Goal: Book appointment/travel/reservation

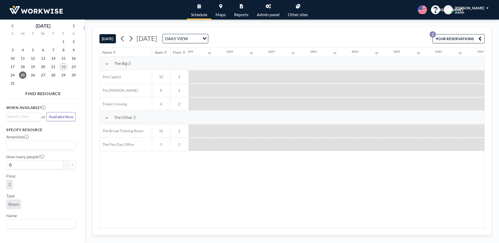
click at [255, 196] on div "Name Seats Floor 12AM 30 1AM 30 2AM 30 3AM 30 4AM 30 5AM 30 6AM 30 7AM 30 8AM 3…" at bounding box center [292, 138] width 384 height 181
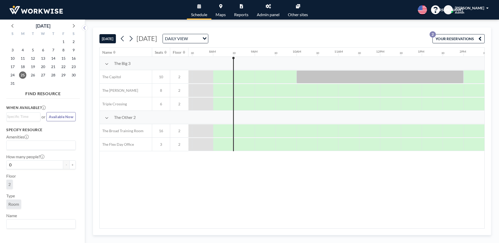
scroll to position [0, 313]
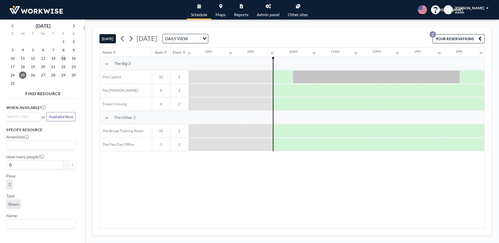
click at [62, 58] on span "15" at bounding box center [63, 58] width 7 height 7
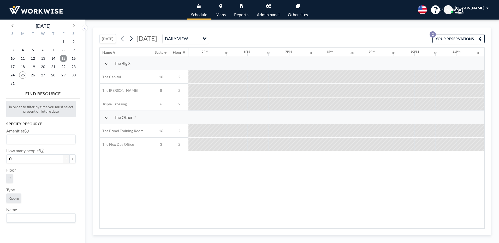
scroll to position [0, 706]
click at [54, 58] on span "14" at bounding box center [53, 58] width 7 height 7
drag, startPoint x: 306, startPoint y: 226, endPoint x: 387, endPoint y: 229, distance: 81.7
click at [388, 229] on div "TODAY Thursday, August 14, 2025 DAILY VIEW Loading... YOUR RESERVATIONS 2 Name …" at bounding box center [292, 131] width 398 height 208
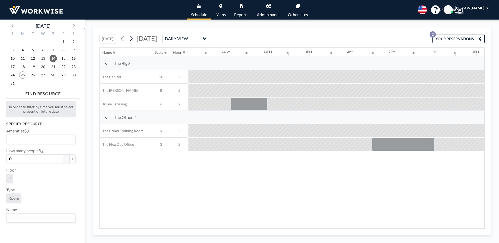
scroll to position [0, 428]
click at [387, 149] on div at bounding box center [397, 144] width 63 height 13
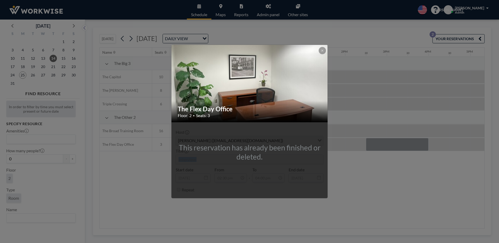
click at [387, 149] on div "The Flex Day Office Floor: 2 • Seats: 3 This reservation has already been finis…" at bounding box center [249, 121] width 499 height 243
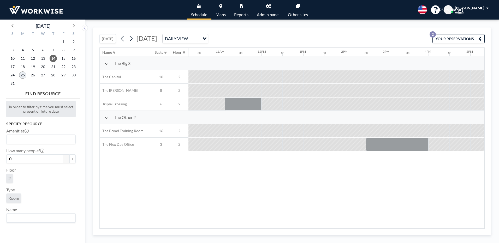
click at [21, 76] on span "25" at bounding box center [22, 74] width 7 height 7
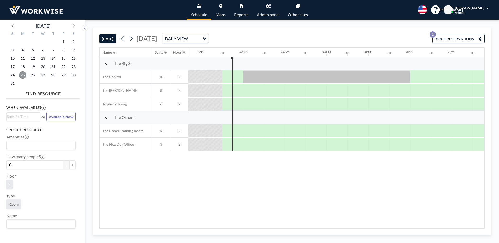
scroll to position [0, 376]
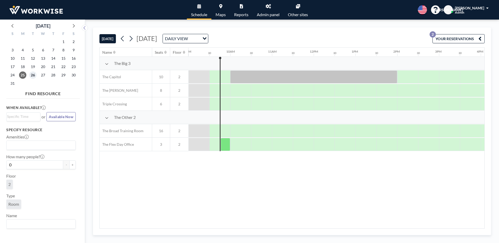
click at [29, 74] on span "26" at bounding box center [32, 74] width 7 height 7
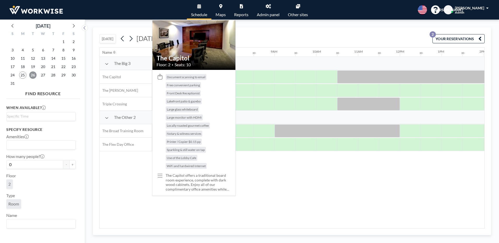
scroll to position [0, 313]
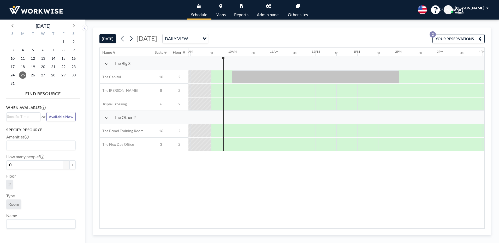
scroll to position [0, 376]
click at [32, 73] on span "26" at bounding box center [32, 74] width 7 height 7
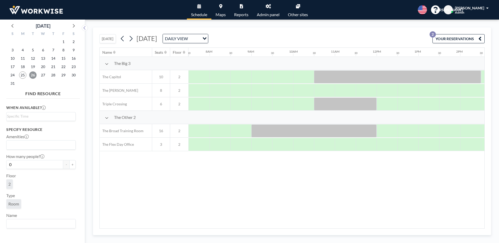
scroll to position [0, 313]
click at [44, 76] on span "27" at bounding box center [42, 74] width 7 height 7
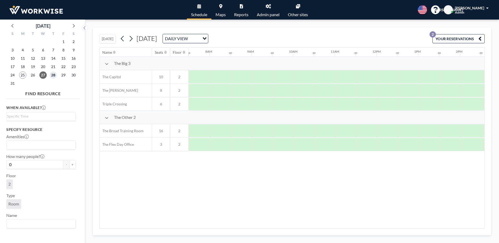
click at [56, 76] on span "28" at bounding box center [53, 74] width 7 height 7
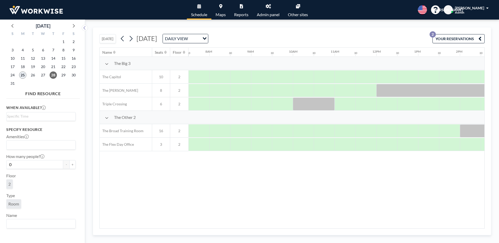
click at [25, 75] on span "25" at bounding box center [22, 74] width 7 height 7
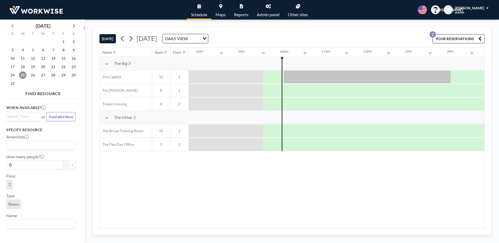
scroll to position [0, 376]
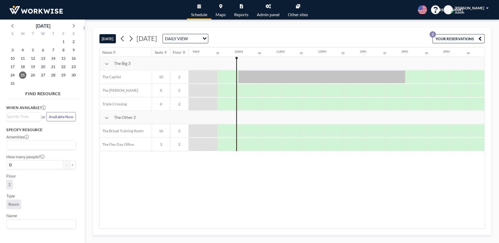
scroll to position [0, 376]
